Goal: Information Seeking & Learning: Learn about a topic

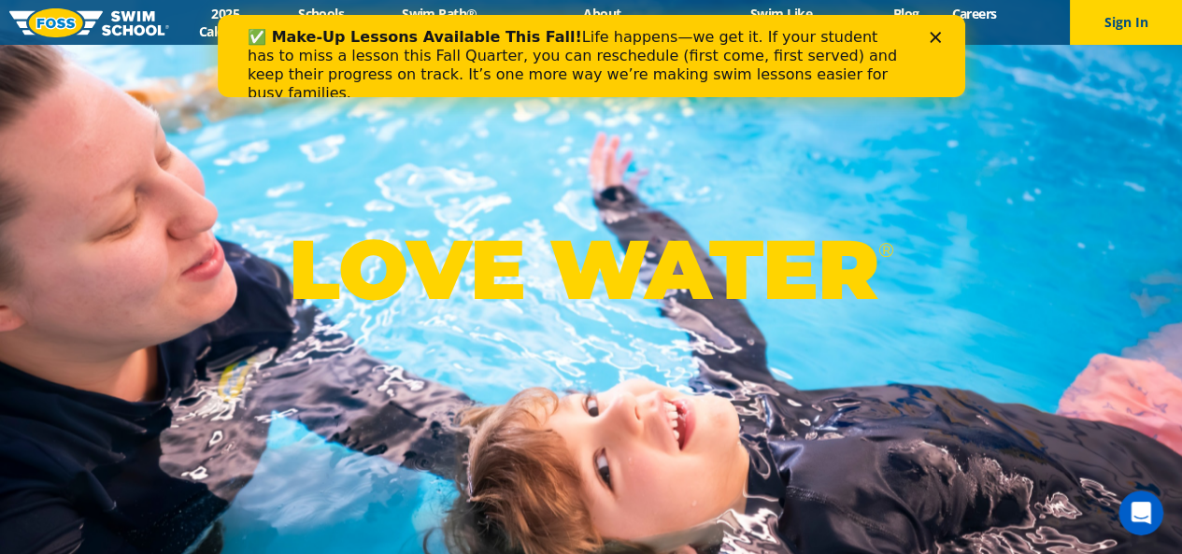
click at [938, 40] on polygon "Close" at bounding box center [934, 37] width 11 height 11
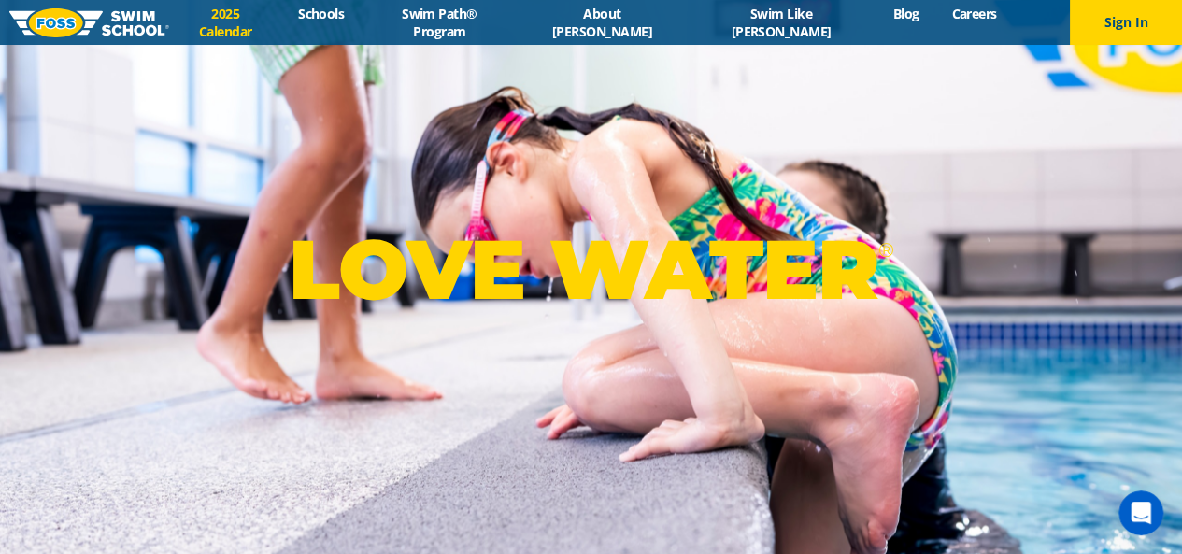
click at [272, 25] on link "2025 Calendar" at bounding box center [225, 23] width 113 height 36
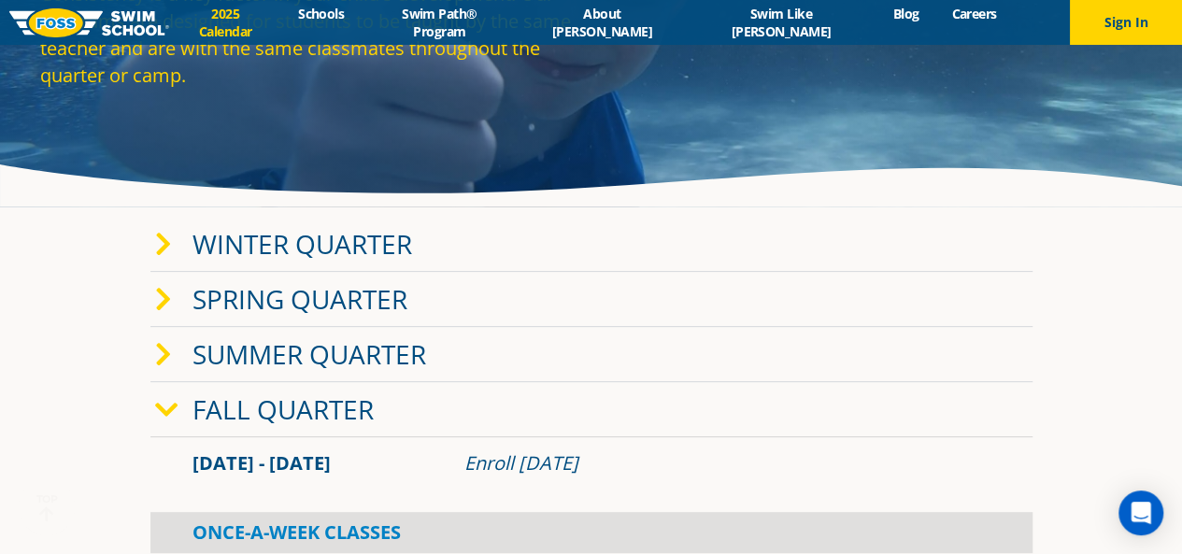
scroll to position [187, 0]
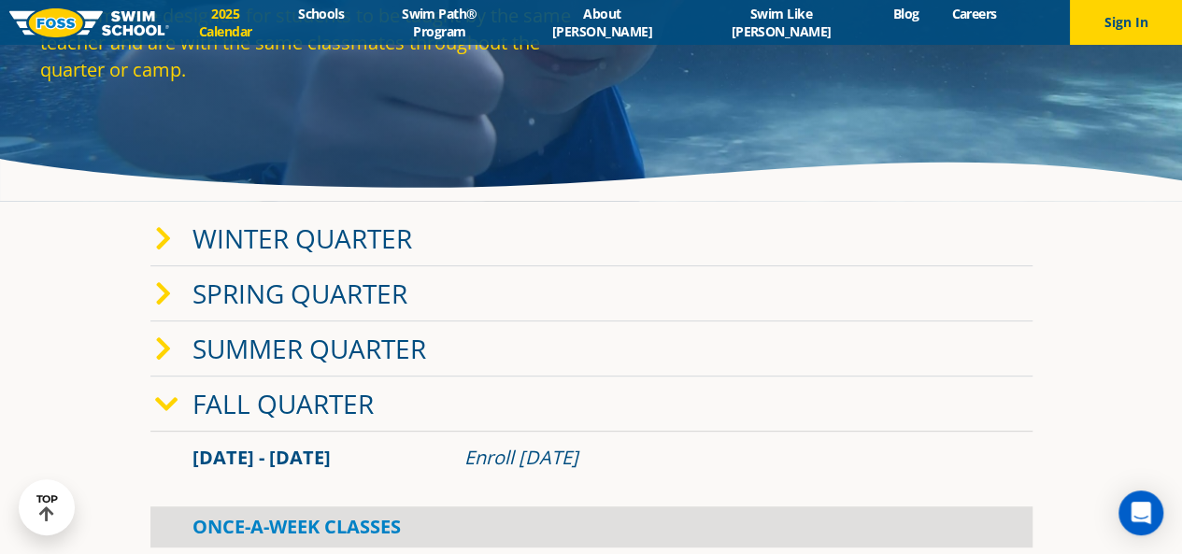
click at [168, 238] on icon at bounding box center [163, 239] width 17 height 26
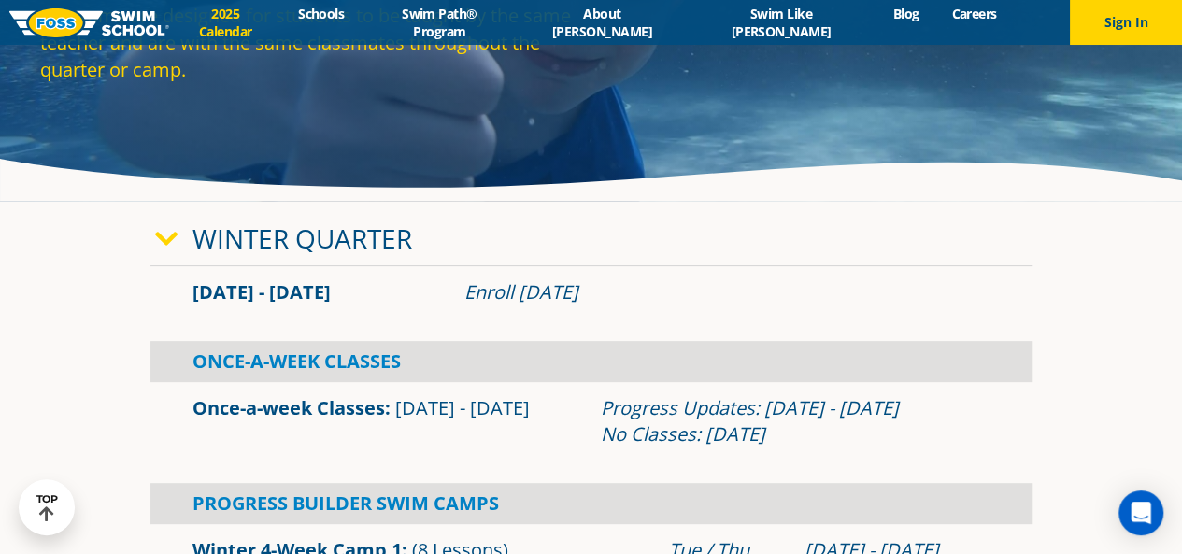
drag, startPoint x: 259, startPoint y: 203, endPoint x: 256, endPoint y: 216, distance: 13.4
click at [260, 228] on link "Winter Quarter" at bounding box center [303, 239] width 220 height 36
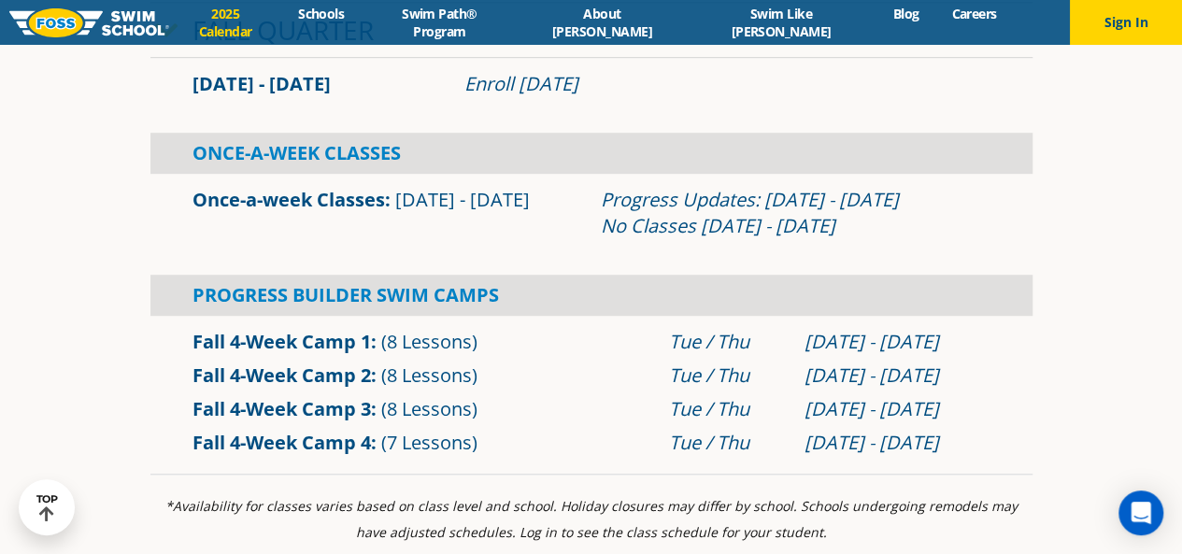
scroll to position [467, 0]
